Goal: Task Accomplishment & Management: Manage account settings

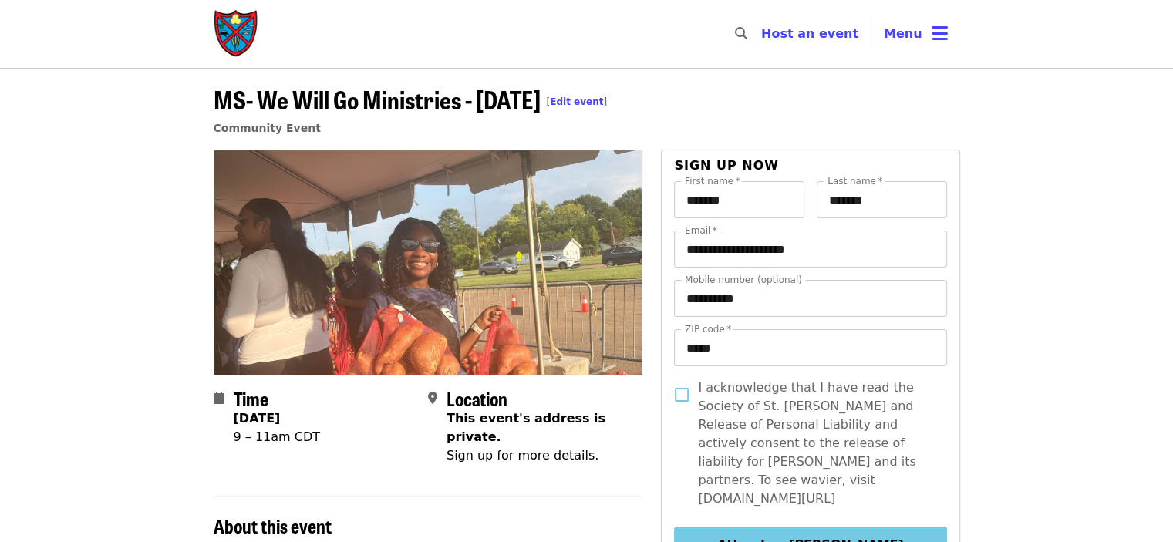
click at [571, 98] on link "Edit event" at bounding box center [576, 101] width 53 height 11
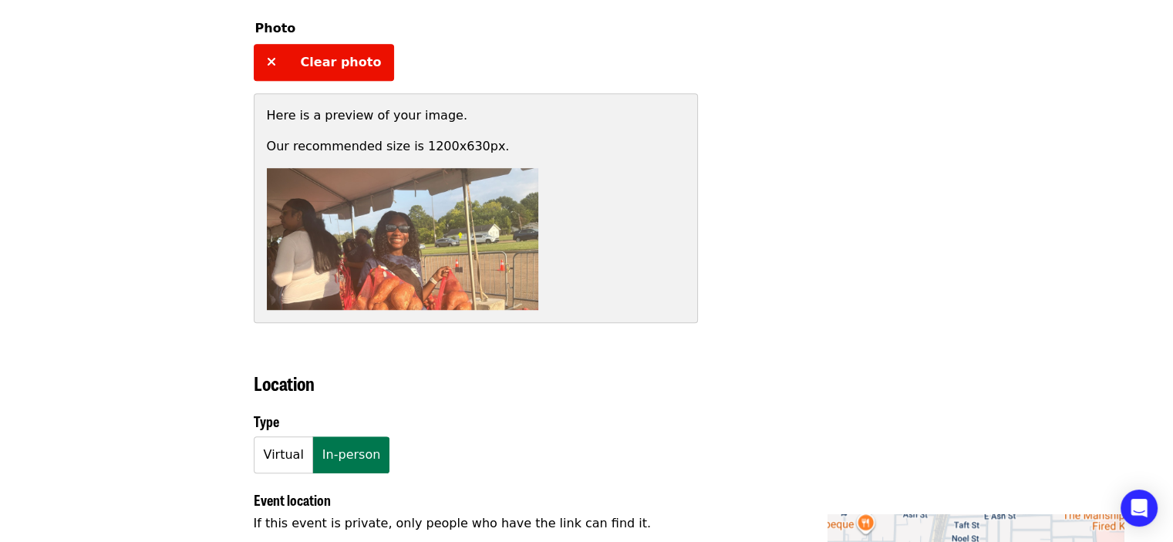
scroll to position [1080, 0]
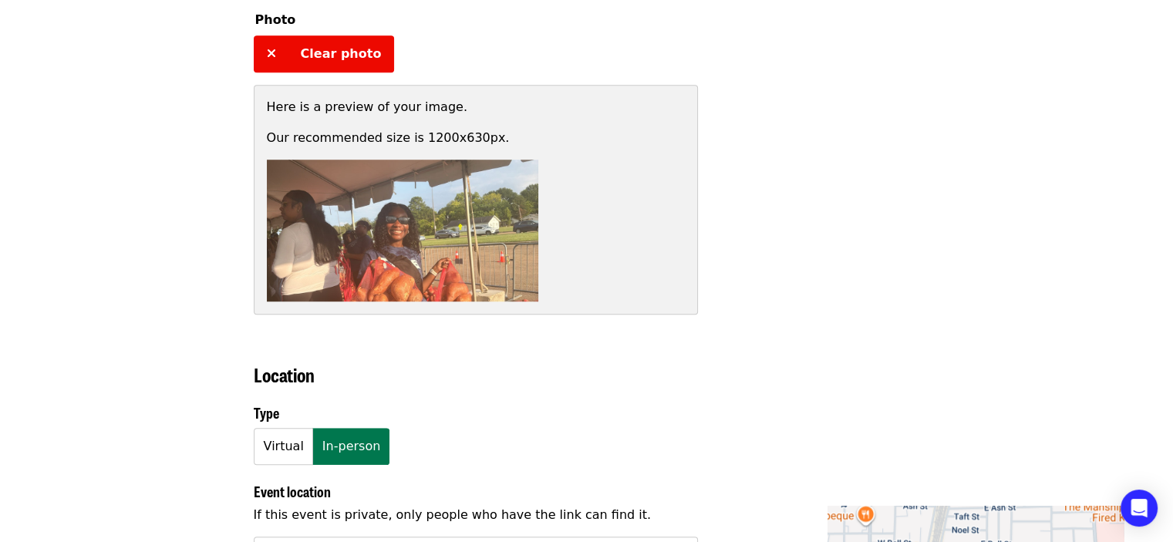
click at [301, 46] on span "Clear photo" at bounding box center [341, 53] width 81 height 15
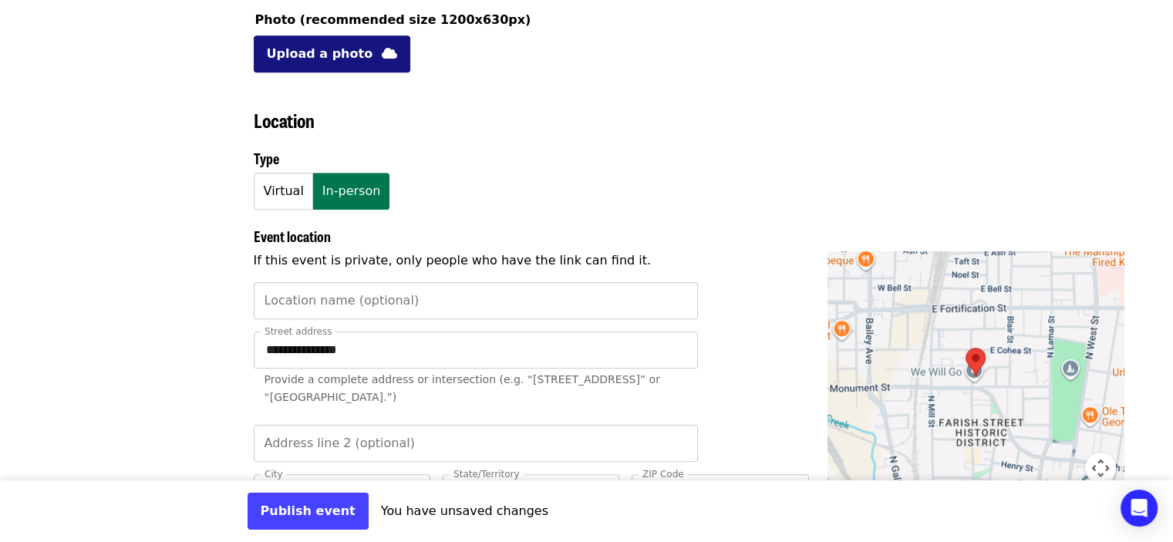
click at [327, 46] on span "Upload a photo" at bounding box center [320, 54] width 106 height 19
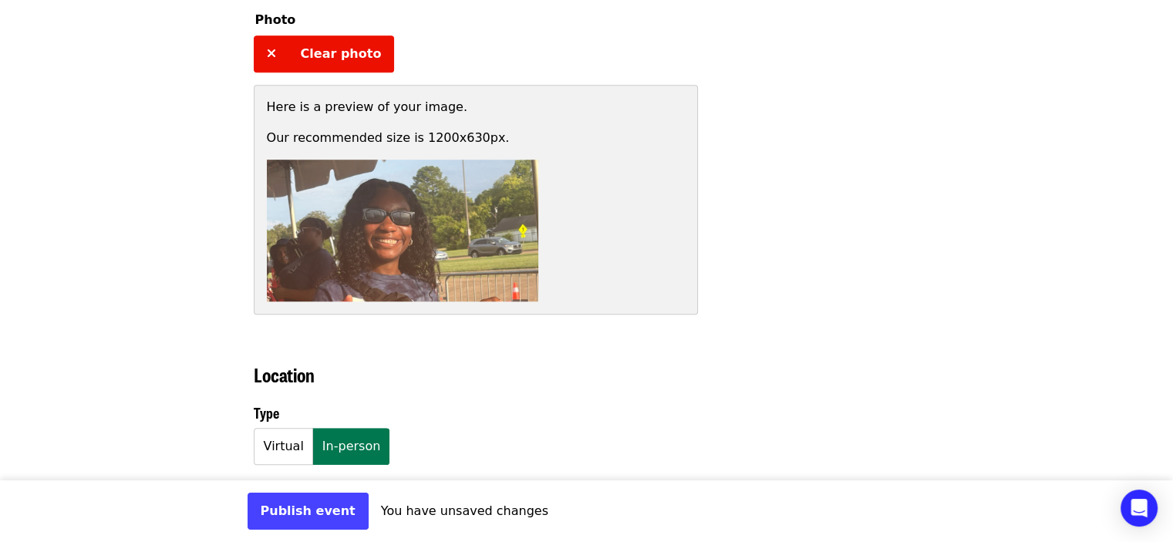
scroll to position [1234, 0]
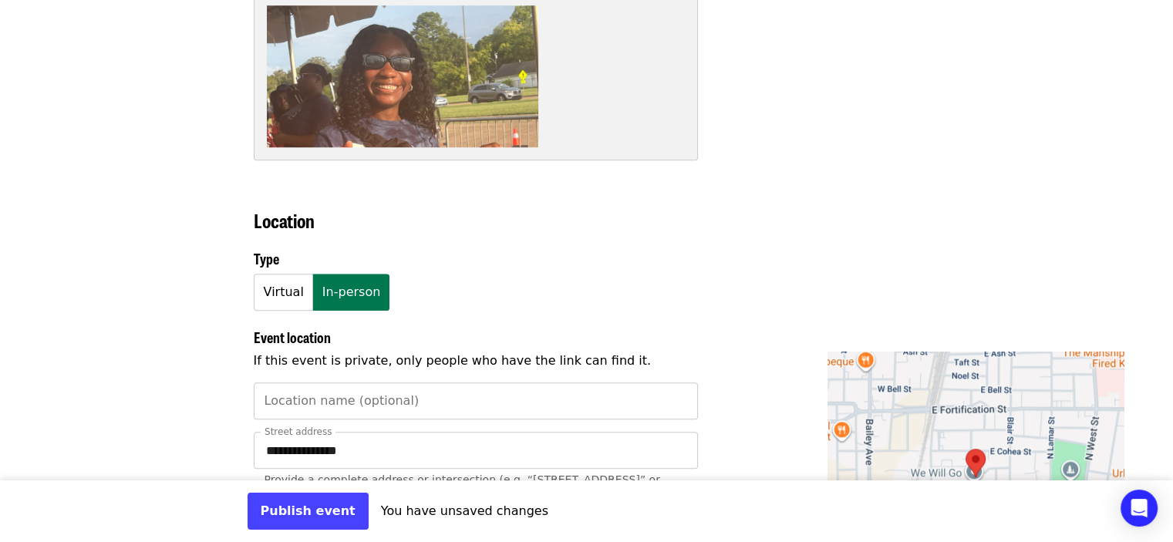
click at [420, 118] on img at bounding box center [403, 76] width 272 height 142
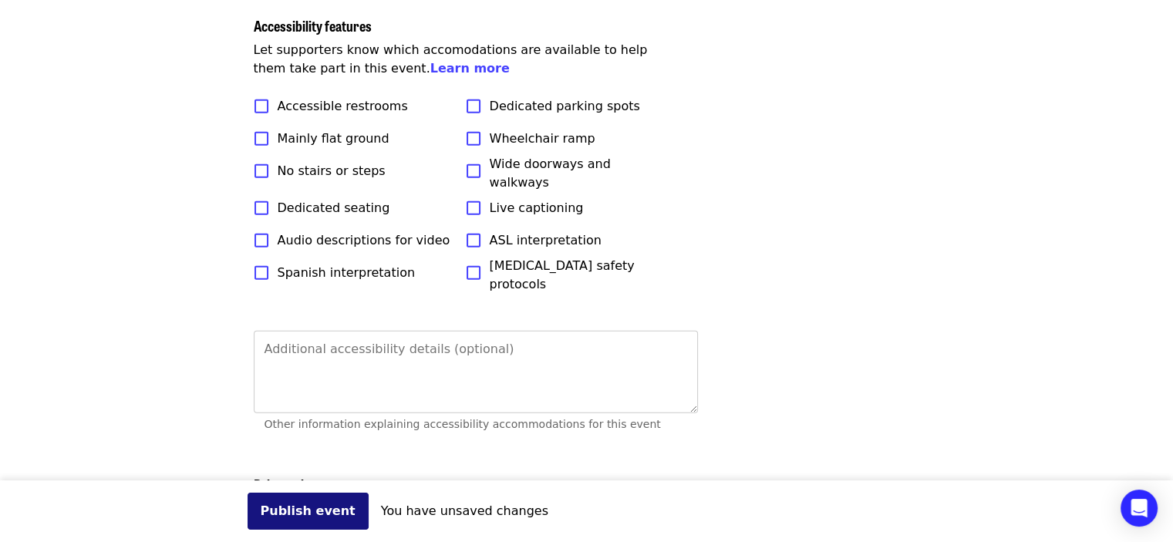
scroll to position [4320, 0]
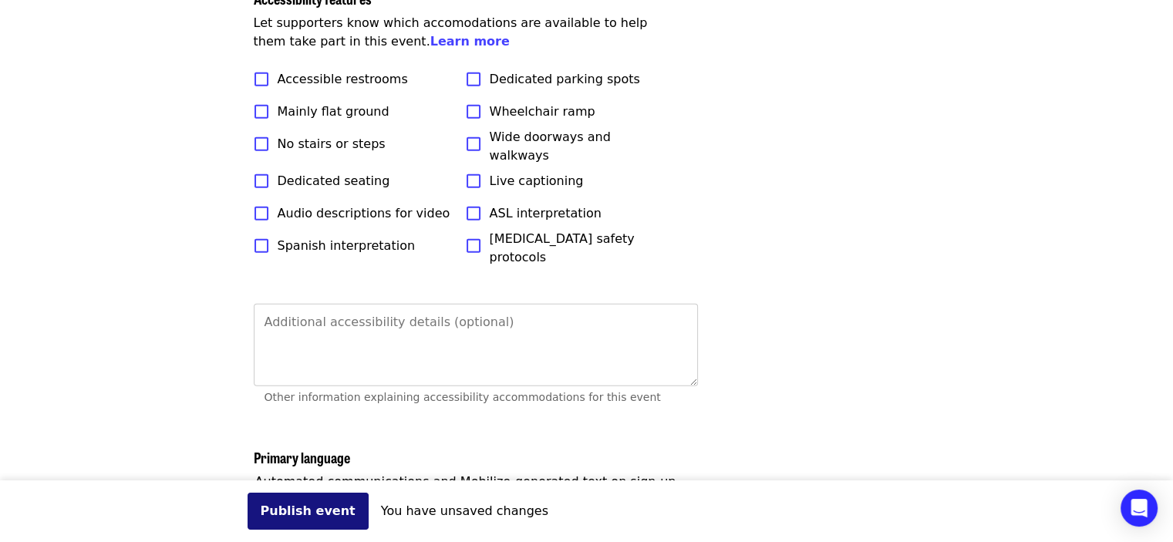
click at [274, 512] on button "Publish event" at bounding box center [308, 511] width 121 height 37
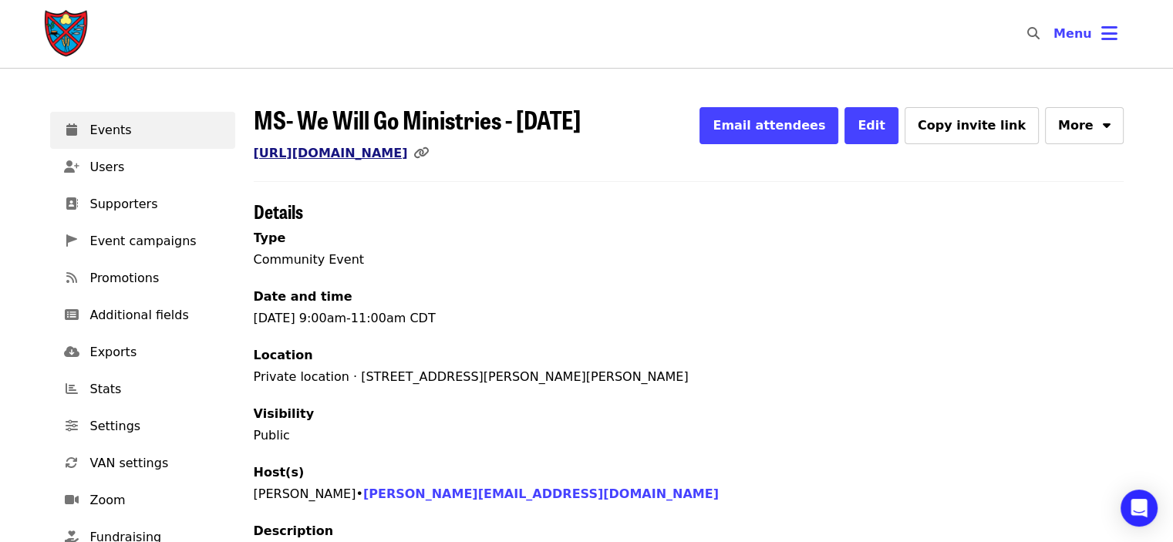
click at [408, 157] on link "[URL][DOMAIN_NAME]" at bounding box center [331, 153] width 154 height 15
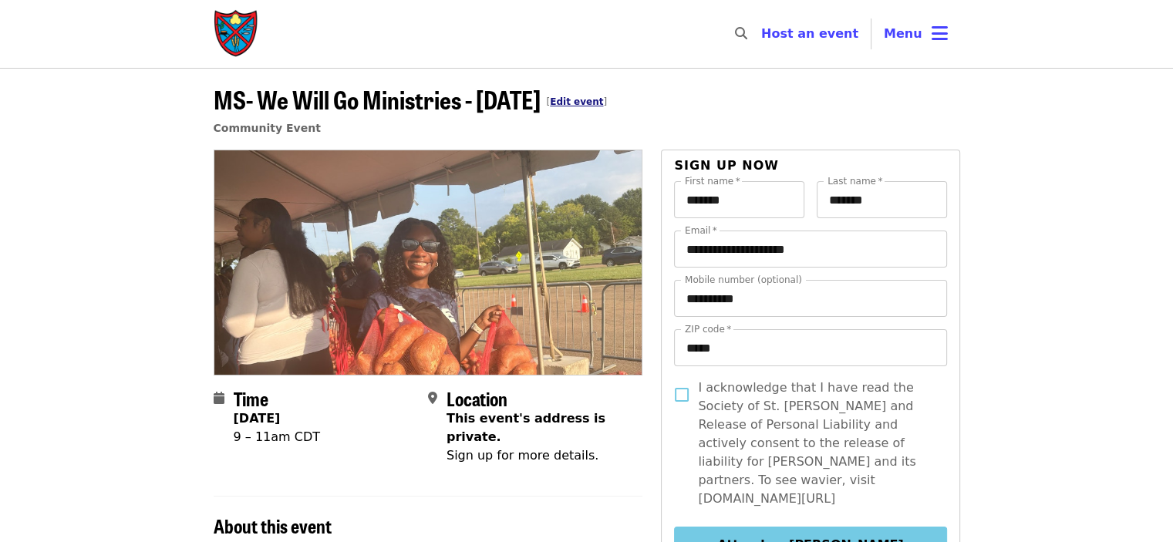
click at [563, 96] on link "Edit event" at bounding box center [576, 101] width 53 height 11
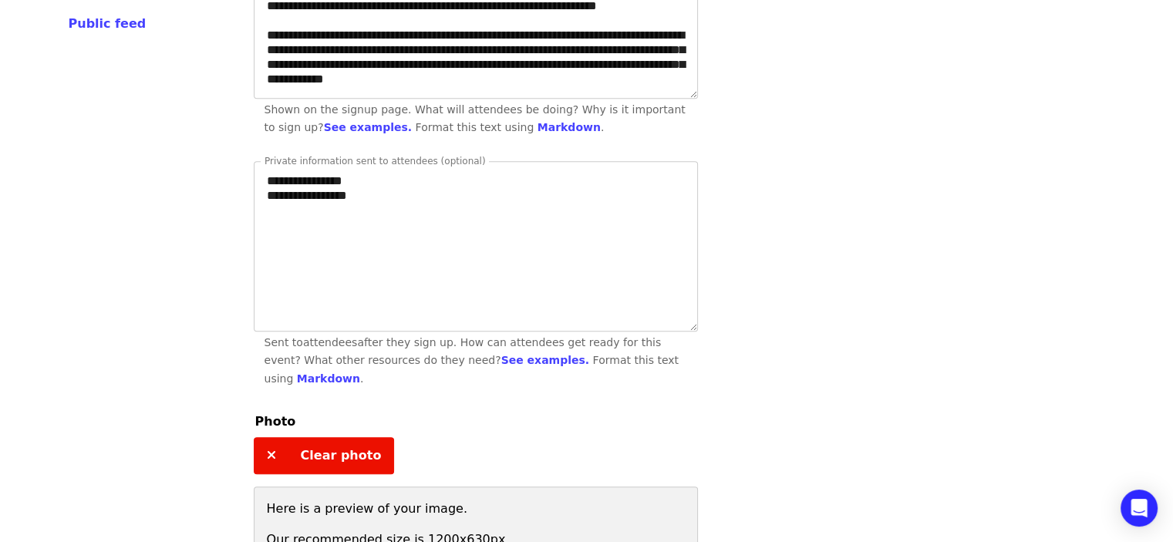
scroll to position [926, 0]
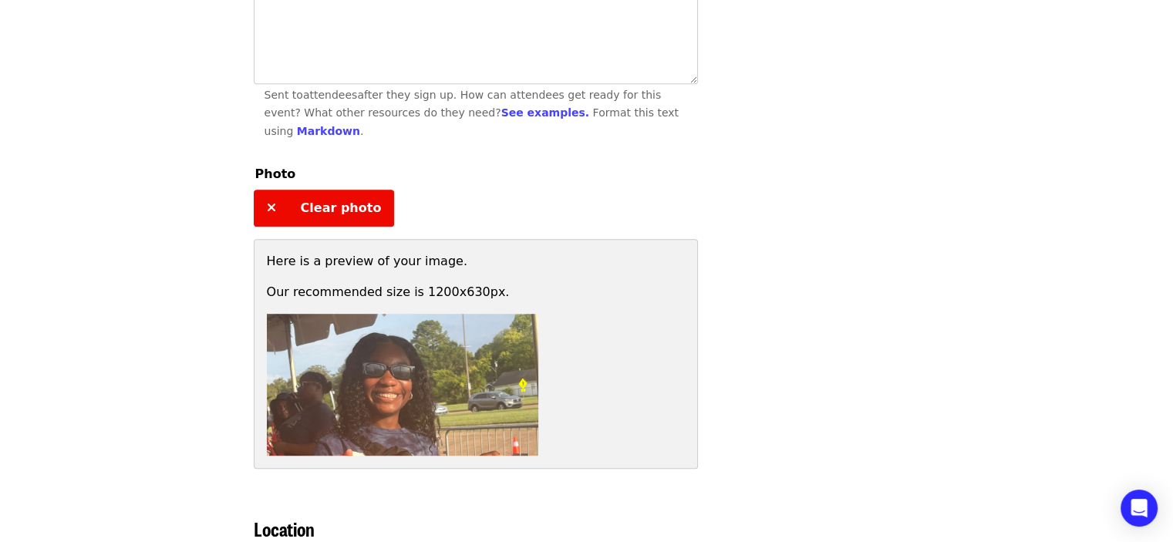
click at [305, 203] on span "Clear photo" at bounding box center [341, 208] width 81 height 15
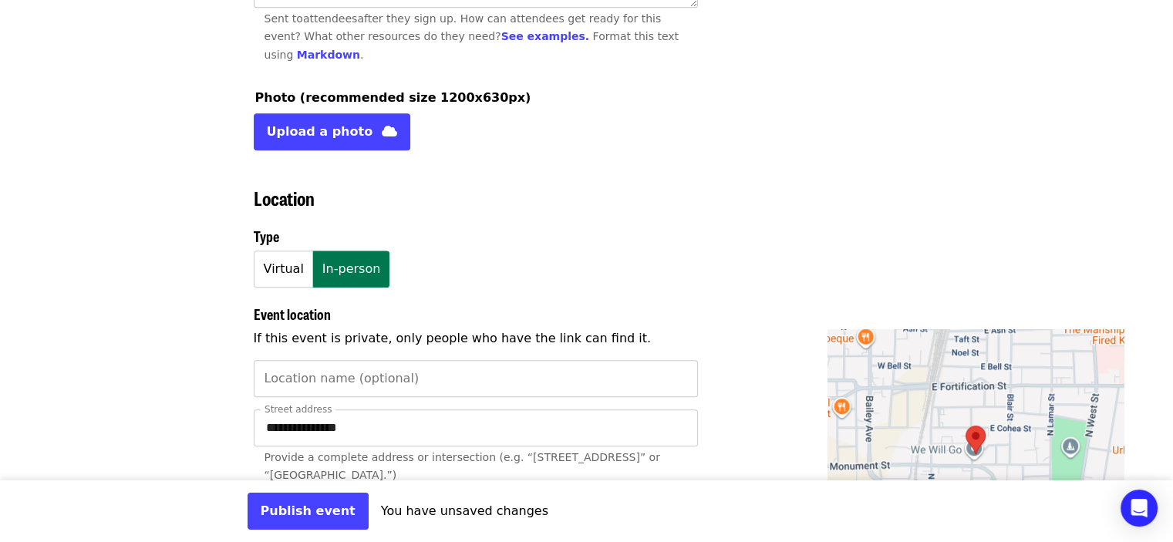
scroll to position [1003, 0]
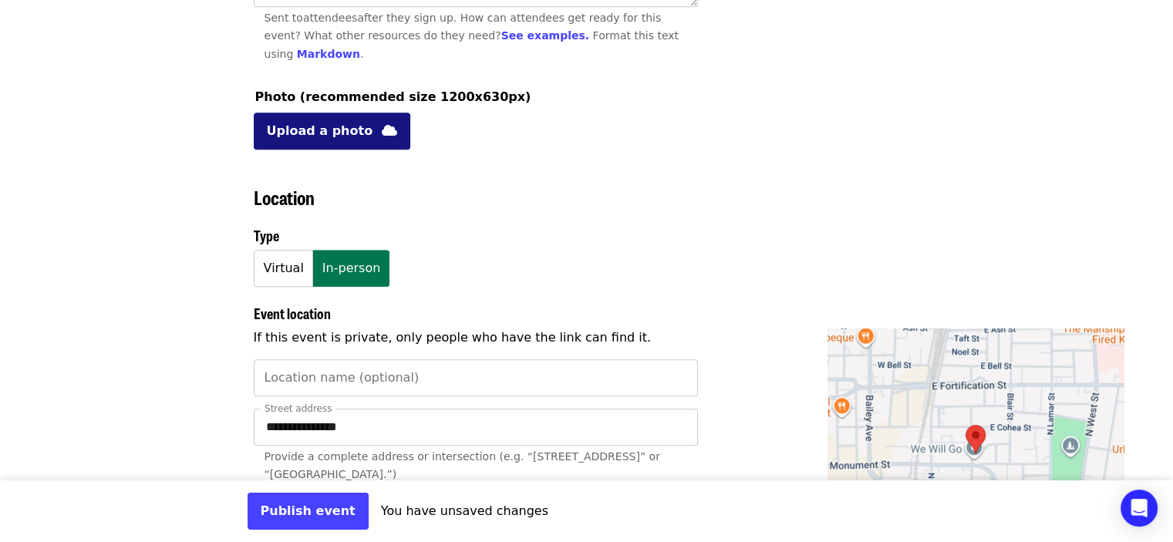
click at [317, 122] on span "Upload a photo" at bounding box center [320, 131] width 106 height 19
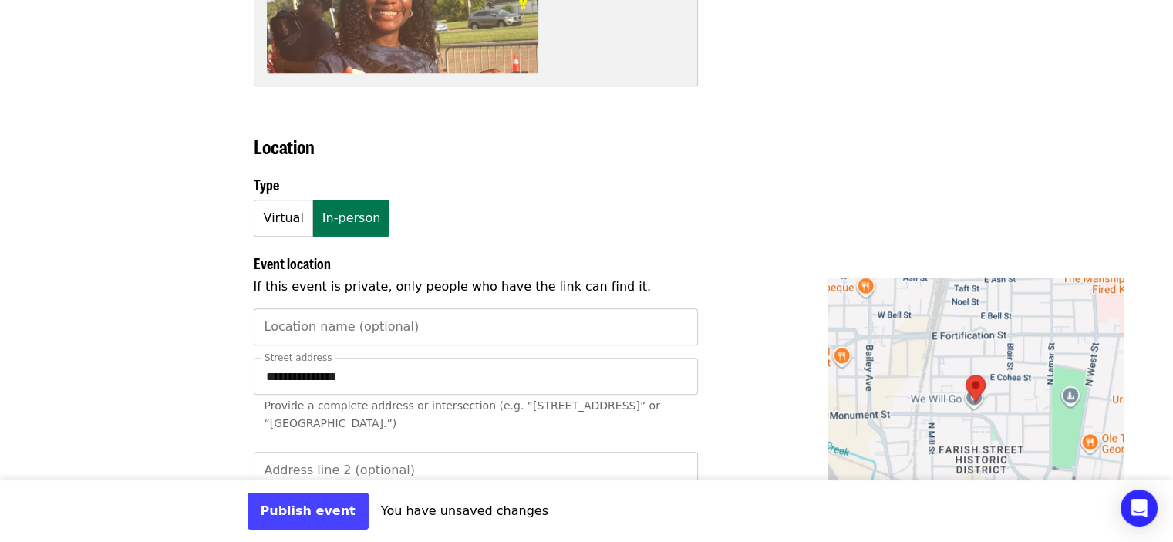
scroll to position [1311, 0]
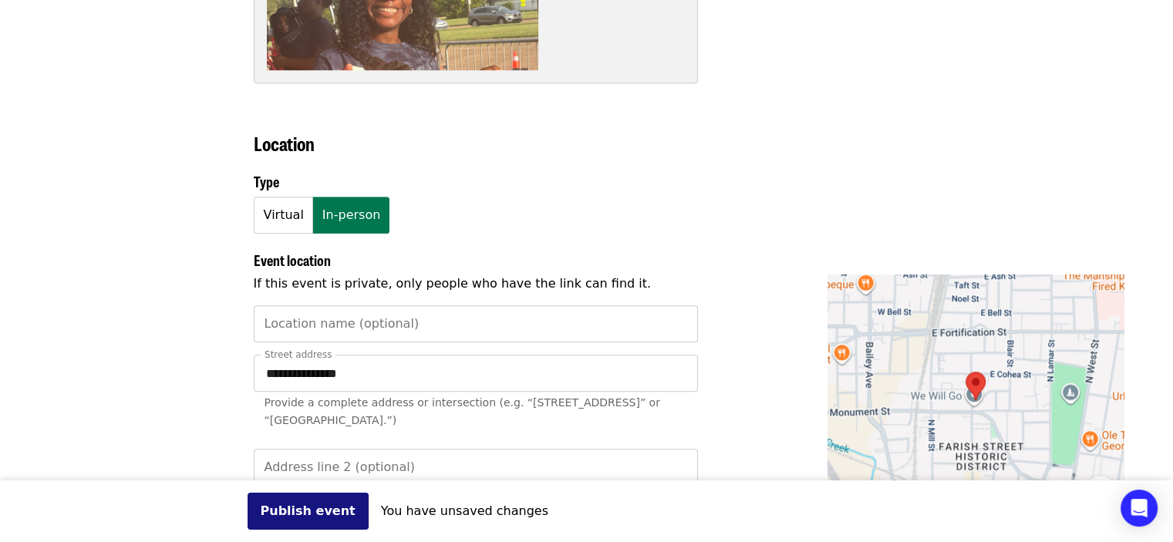
click at [304, 520] on button "Publish event" at bounding box center [308, 511] width 121 height 37
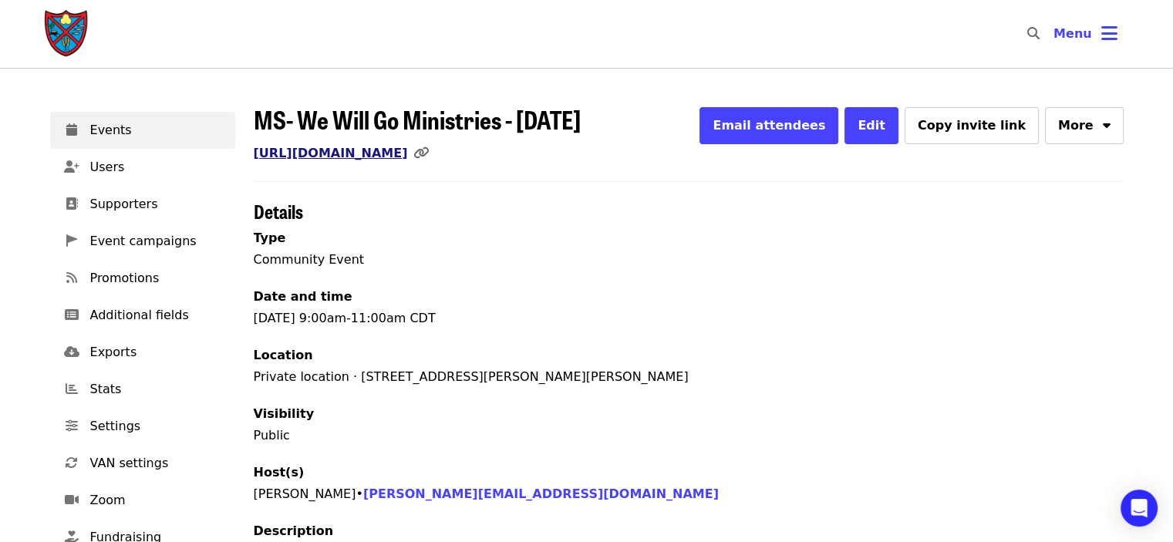
click at [408, 147] on link "[URL][DOMAIN_NAME]" at bounding box center [331, 153] width 154 height 15
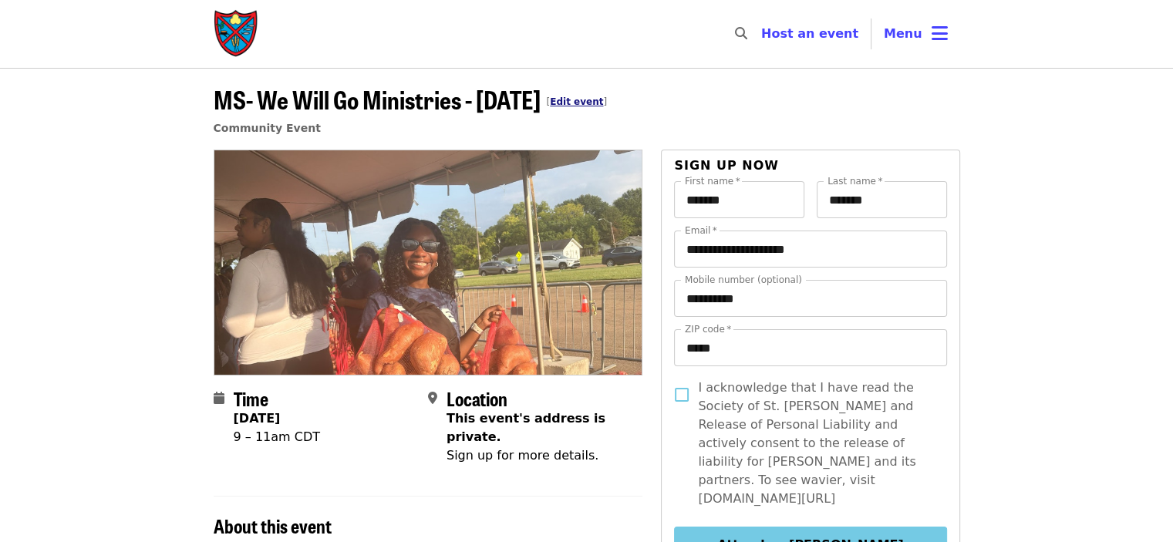
click at [574, 96] on link "Edit event" at bounding box center [576, 101] width 53 height 11
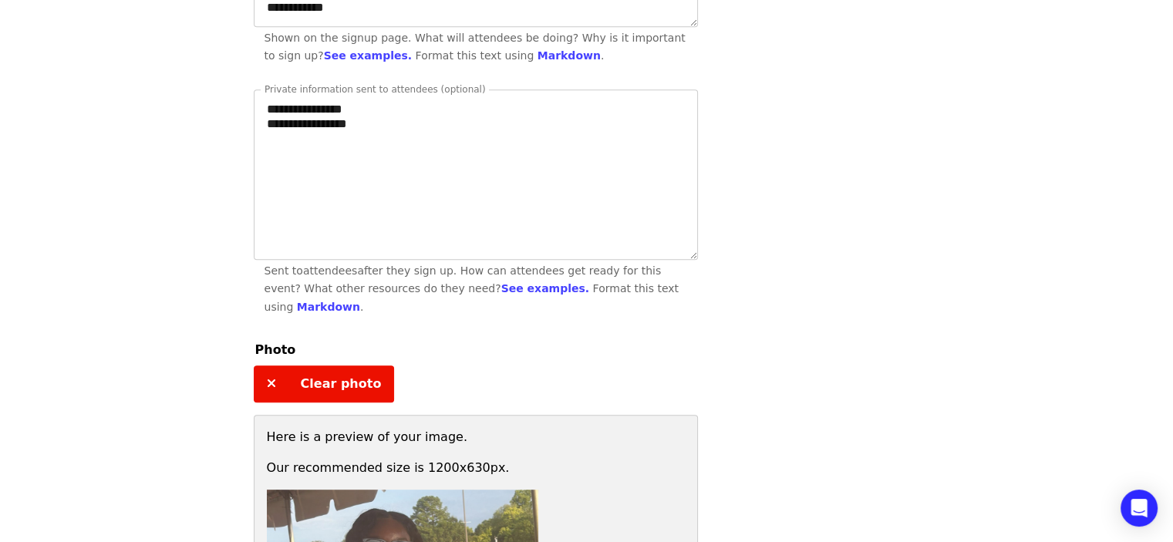
scroll to position [849, 0]
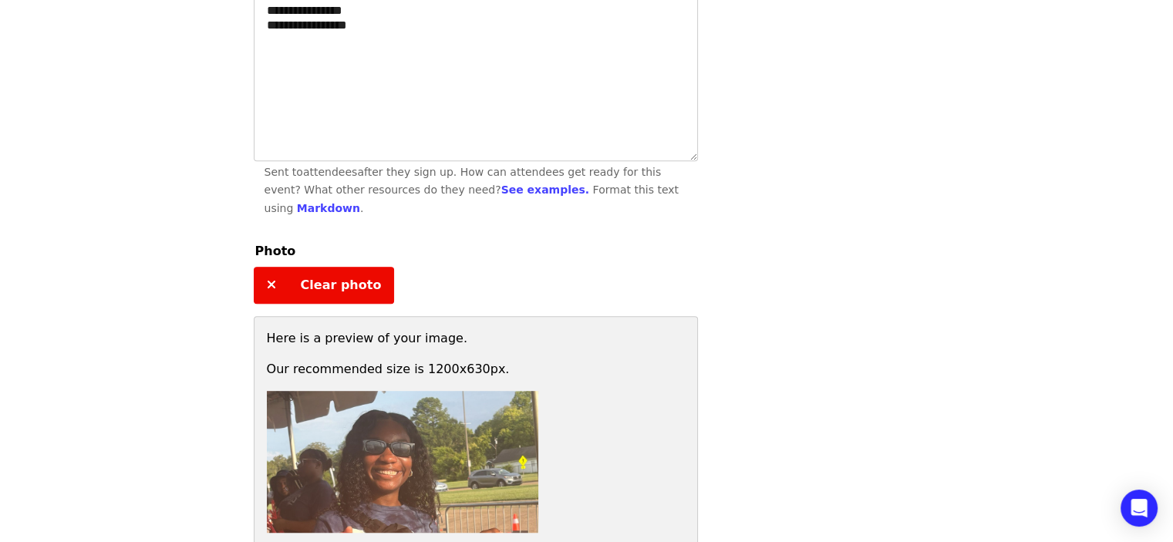
click at [312, 285] on span "Clear photo" at bounding box center [341, 285] width 81 height 15
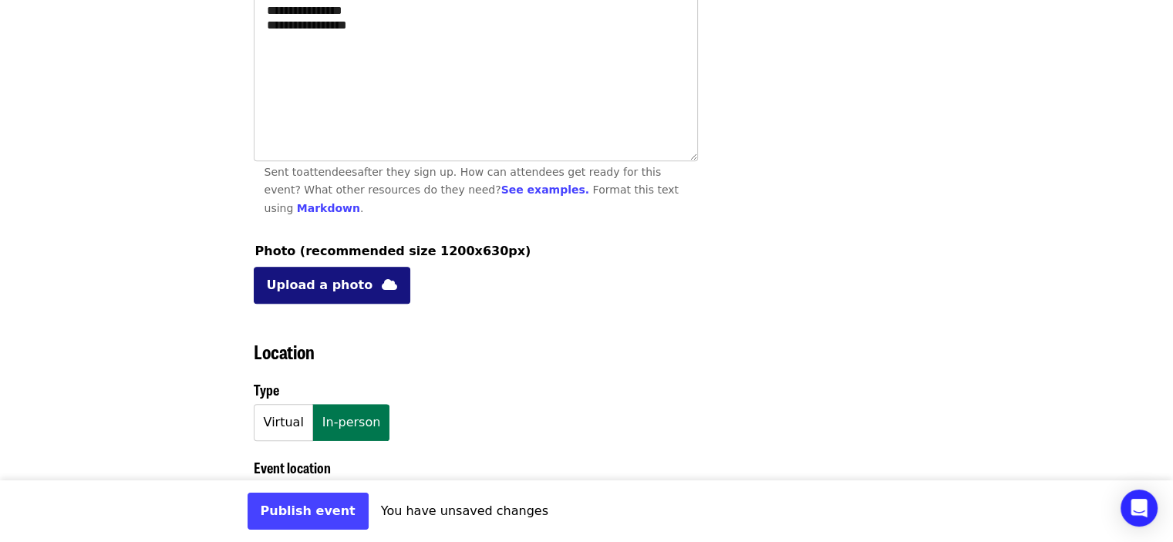
click at [327, 278] on span "Upload a photo" at bounding box center [320, 285] width 106 height 19
click at [322, 287] on span "Upload a photo" at bounding box center [320, 285] width 106 height 19
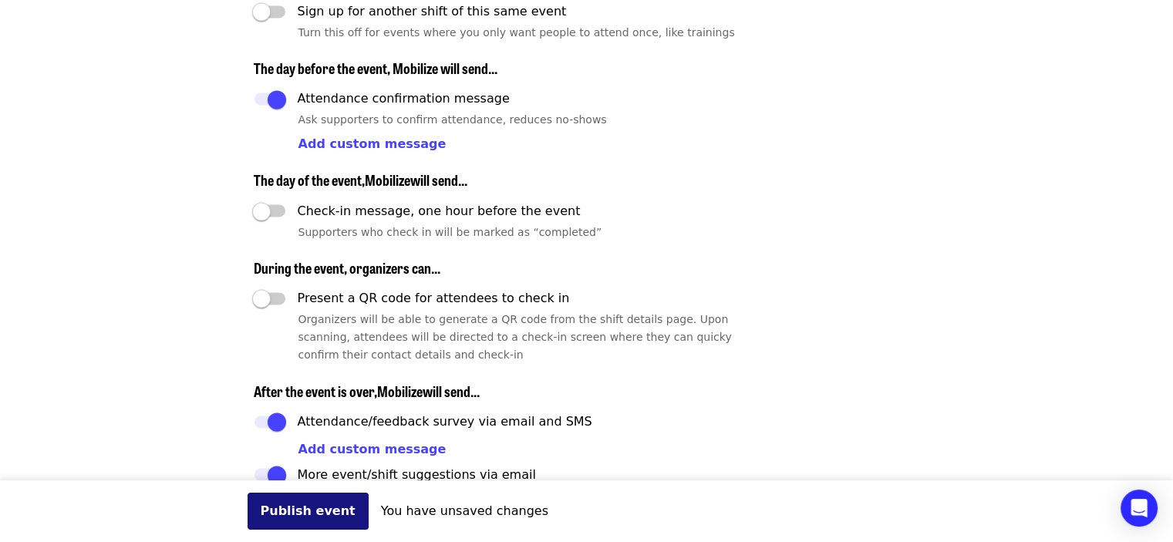
scroll to position [2314, 0]
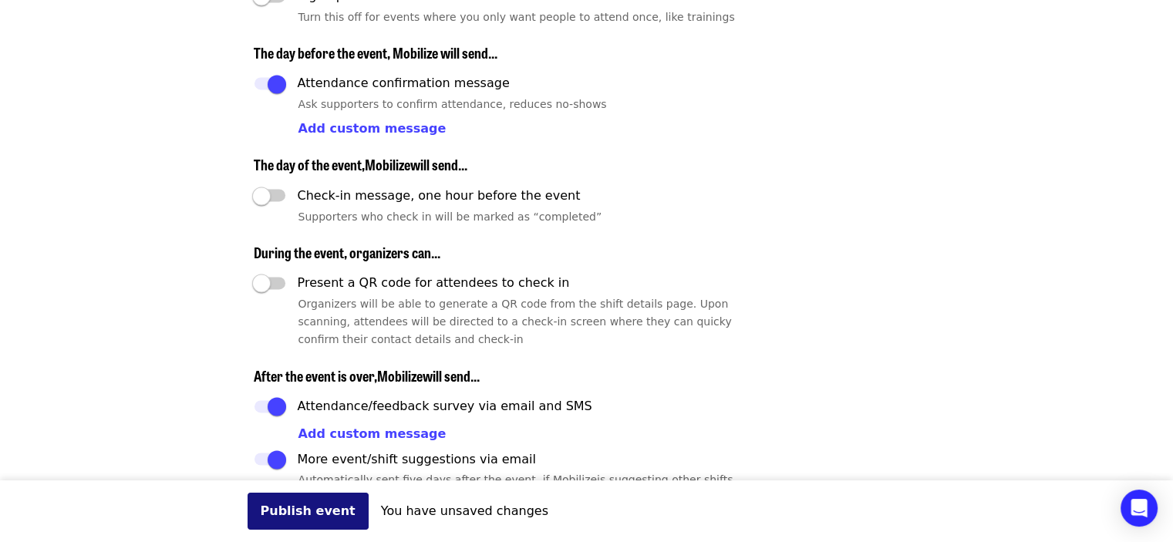
click at [277, 522] on button "Publish event" at bounding box center [308, 511] width 121 height 37
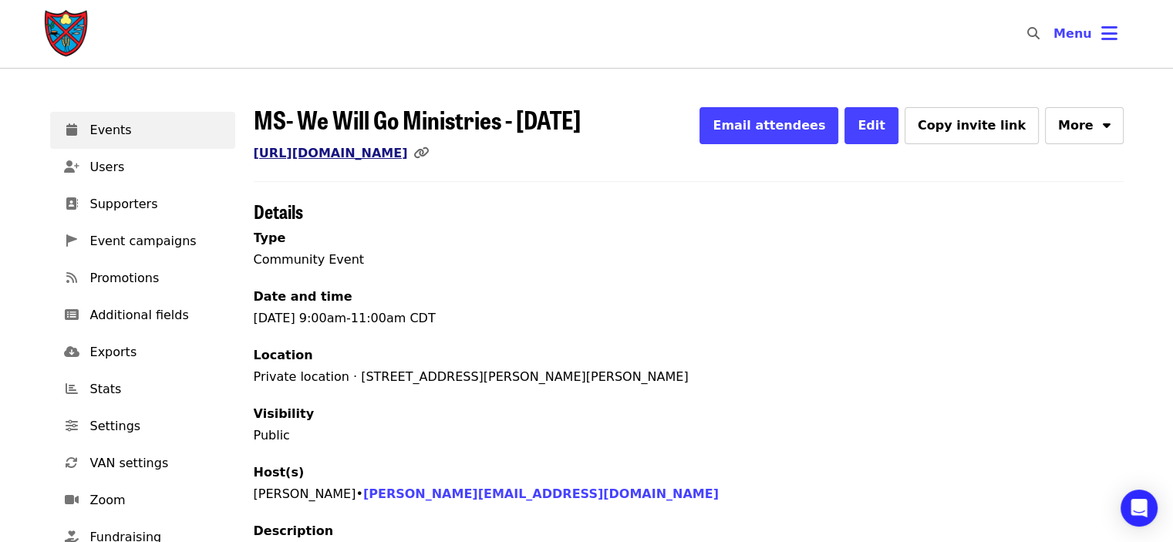
click at [408, 155] on link "[URL][DOMAIN_NAME]" at bounding box center [331, 153] width 154 height 15
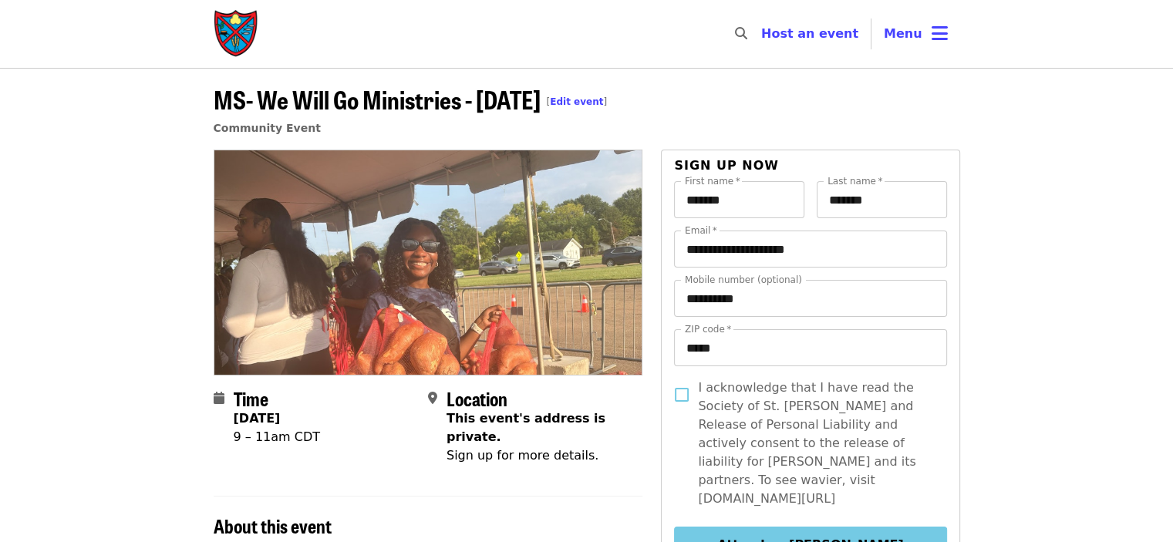
click at [410, 283] on img at bounding box center [428, 262] width 428 height 224
